Goal: Task Accomplishment & Management: Manage account settings

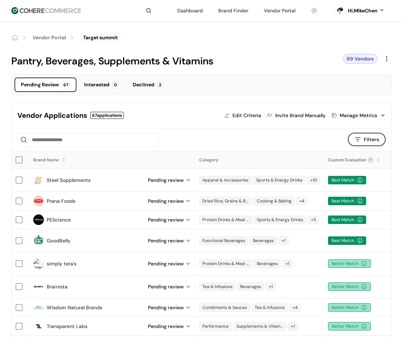
click at [289, 46] on div "Vendor Portal Target summit" at bounding box center [201, 37] width 381 height 33
drag, startPoint x: 256, startPoint y: 111, endPoint x: 250, endPoint y: 126, distance: 17.0
drag, startPoint x: 267, startPoint y: 194, endPoint x: 238, endPoint y: 136, distance: 64.6
click at [239, 136] on div at bounding box center [177, 140] width 321 height 14
drag, startPoint x: 238, startPoint y: 159, endPoint x: 238, endPoint y: 174, distance: 14.2
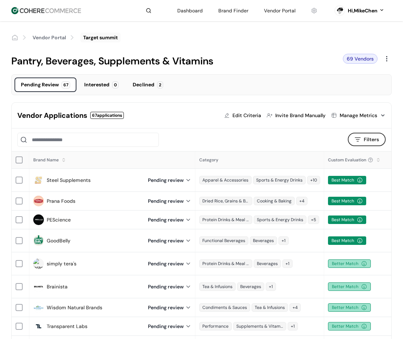
click at [118, 123] on div "Vendor Applications 67 applications Edit Criteria Invite Brand Manually Manage …" at bounding box center [202, 116] width 380 height 26
click at [104, 87] on div "Interested" at bounding box center [96, 84] width 25 height 7
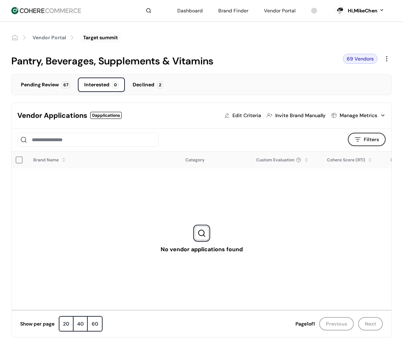
click at [147, 83] on div "Declined" at bounding box center [144, 84] width 22 height 7
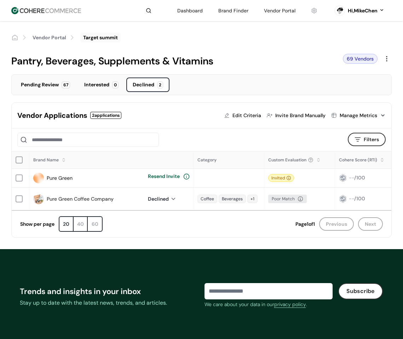
click at [54, 87] on div "Pending Review" at bounding box center [40, 84] width 38 height 7
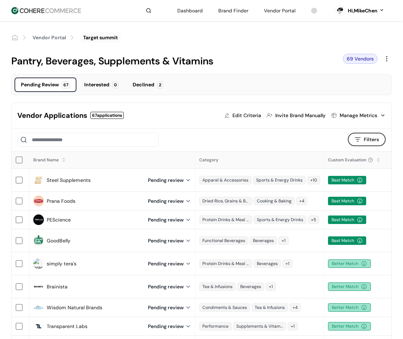
drag, startPoint x: 131, startPoint y: 85, endPoint x: 124, endPoint y: 87, distance: 6.5
click at [131, 85] on div "Declined 2" at bounding box center [147, 85] width 43 height 15
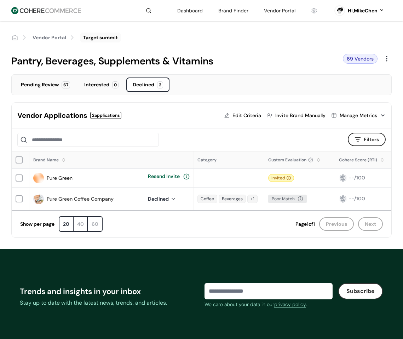
click at [45, 87] on div "Pending Review" at bounding box center [40, 84] width 38 height 7
